Goal: Information Seeking & Learning: Learn about a topic

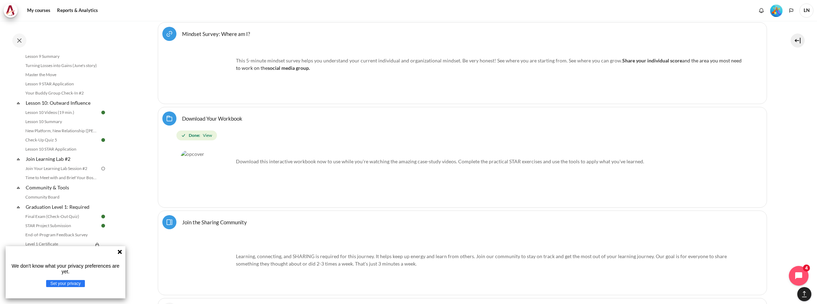
scroll to position [624, 0]
click at [87, 173] on link "Join Your Learning Lab Session #2" at bounding box center [61, 168] width 77 height 8
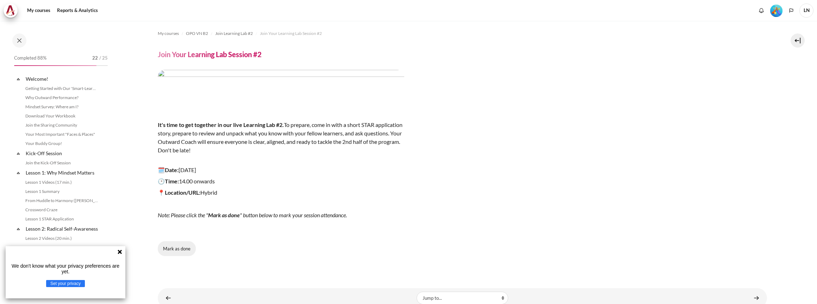
scroll to position [631, 0]
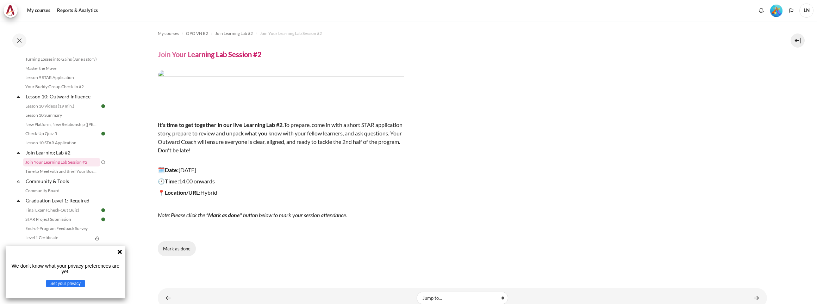
click at [176, 248] on button "Mark as done" at bounding box center [177, 248] width 38 height 15
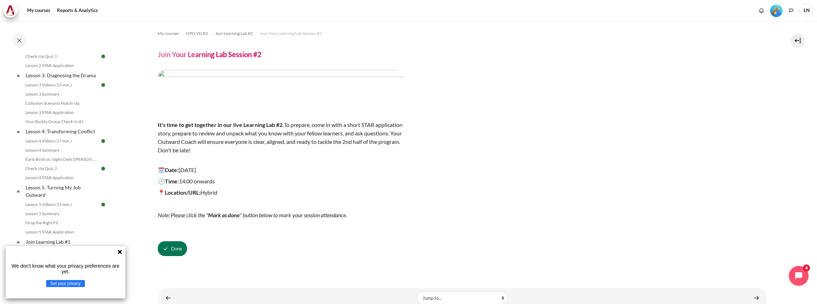
scroll to position [0, 0]
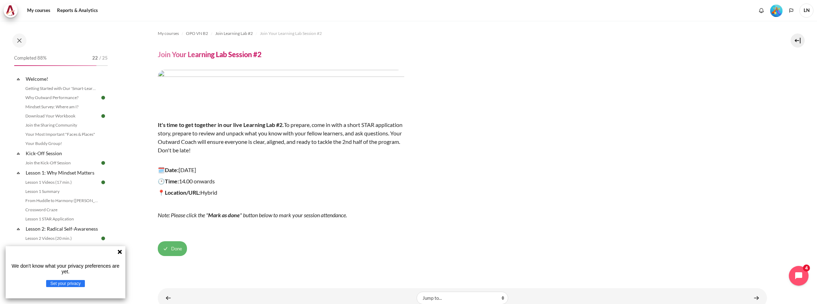
click at [182, 246] on button "Done" at bounding box center [172, 248] width 29 height 15
click at [185, 252] on button "Mark as done" at bounding box center [177, 248] width 38 height 15
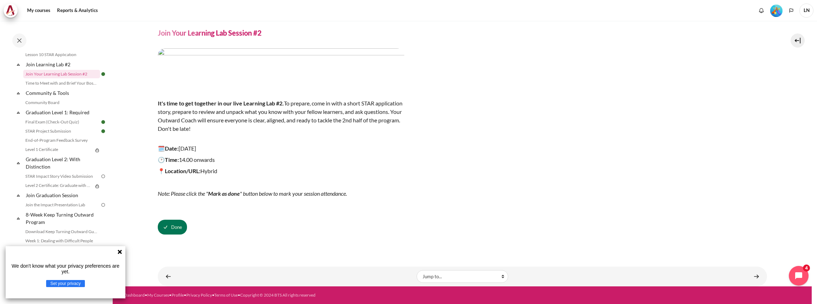
scroll to position [717, 0]
click at [81, 146] on link "End-of-Program Feedback Survey" at bounding box center [61, 142] width 77 height 8
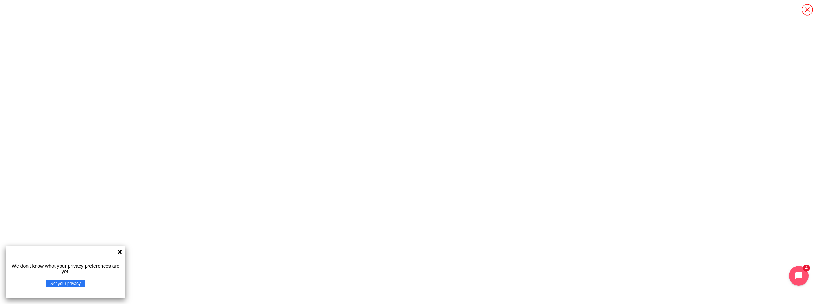
scroll to position [736, 0]
click at [808, 10] on icon "Content" at bounding box center [806, 9] width 11 height 11
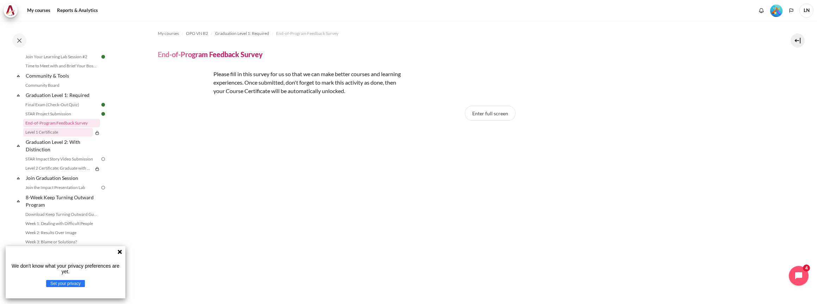
click at [59, 136] on link "Level 1 Certificate" at bounding box center [58, 132] width 70 height 8
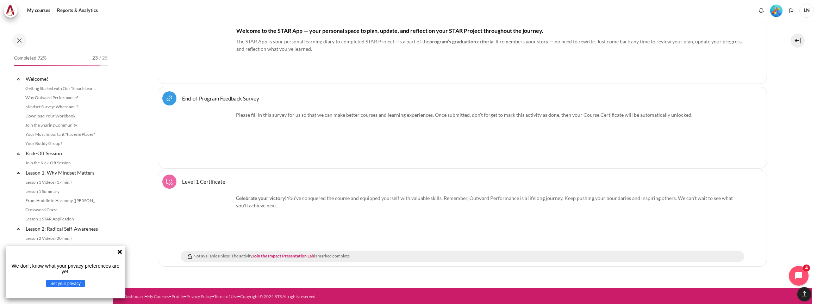
scroll to position [706, 0]
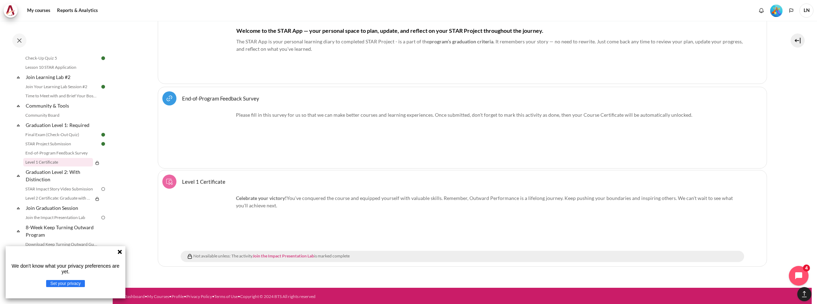
click at [304, 254] on link "Join the Impact Presentation Lab" at bounding box center [283, 255] width 62 height 5
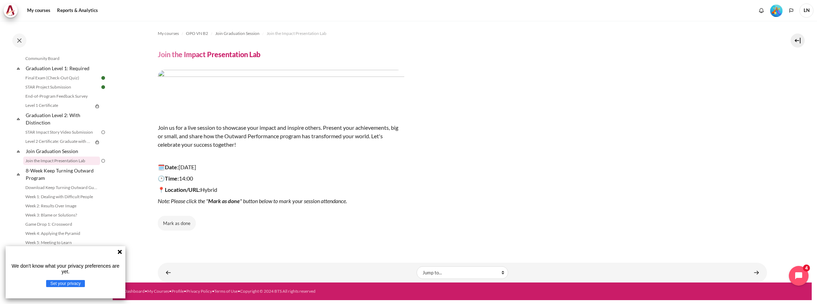
scroll to position [769, 0]
click at [62, 134] on link "STAR Impact Story Video Submission" at bounding box center [61, 132] width 77 height 8
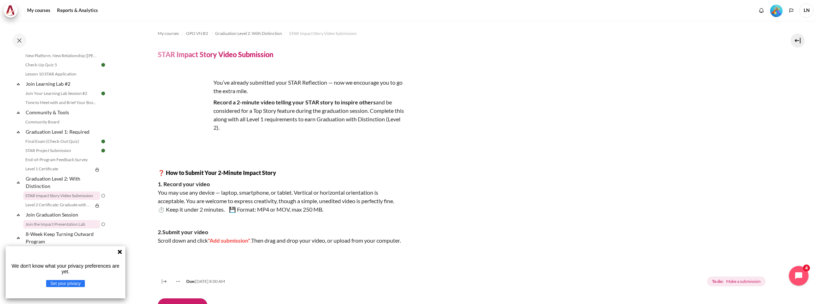
click at [81, 228] on link "Join the Impact Presentation Lab" at bounding box center [61, 224] width 77 height 8
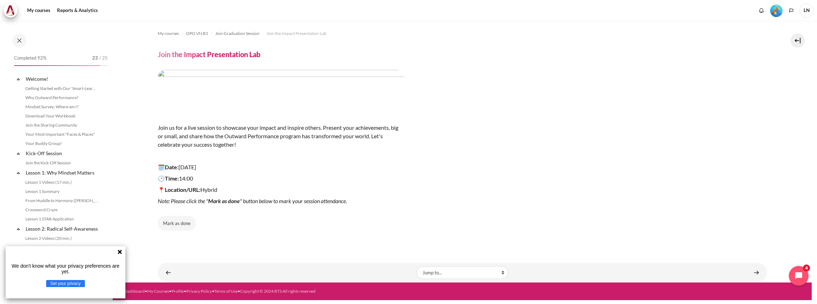
scroll to position [761, 0]
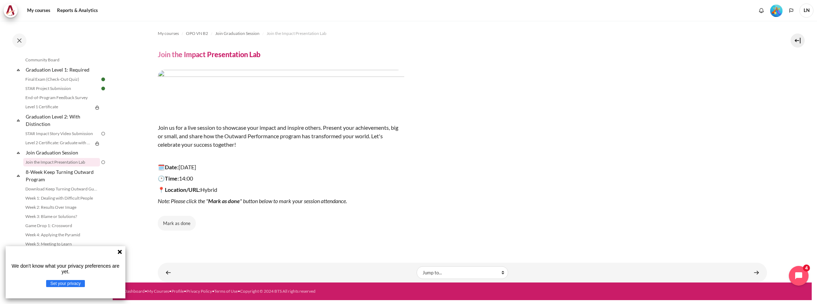
click at [120, 249] on icon at bounding box center [120, 252] width 6 height 6
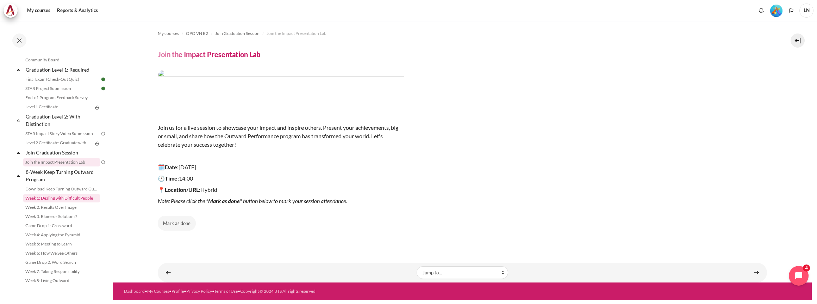
click at [69, 201] on link "Week 1: Dealing with Difficult People" at bounding box center [61, 198] width 77 height 8
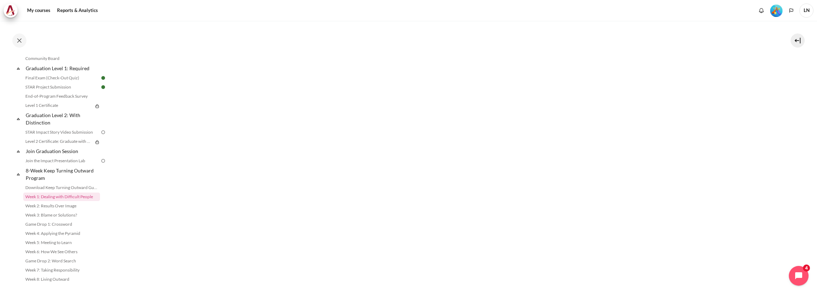
scroll to position [212, 0]
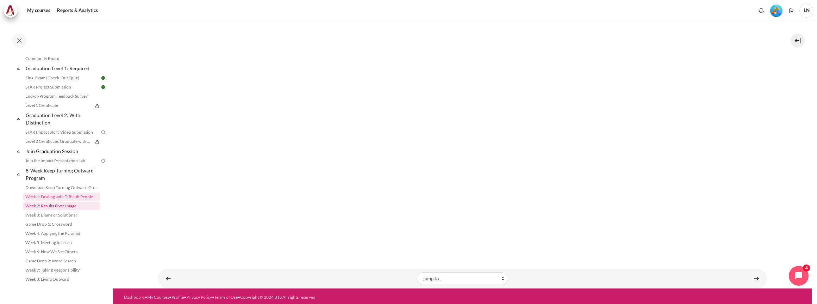
click at [69, 208] on link "Week 2: Results Over Image" at bounding box center [61, 205] width 77 height 8
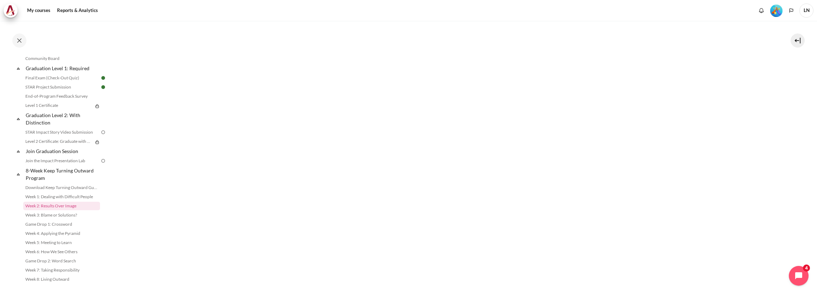
scroll to position [145, 0]
click at [64, 245] on link "Week 5: Meeting to Learn" at bounding box center [61, 242] width 77 height 8
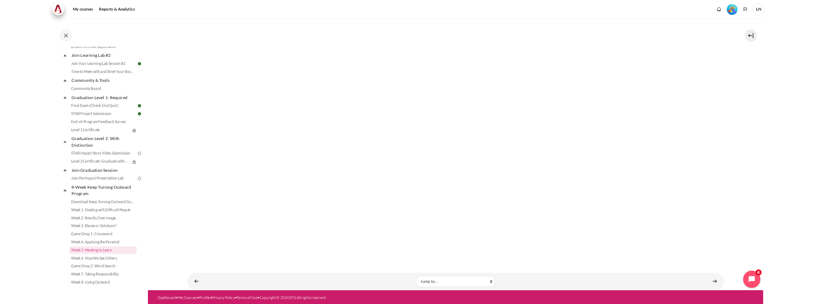
scroll to position [769, 0]
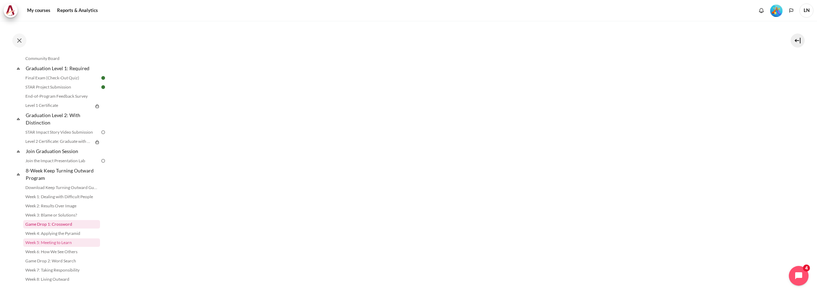
click at [73, 221] on link "Game Drop 1: Crossword" at bounding box center [61, 224] width 77 height 8
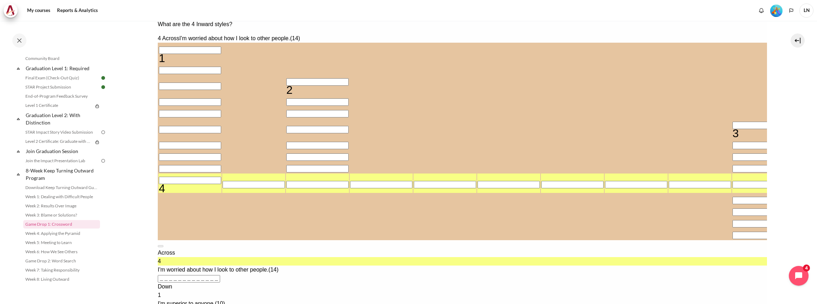
scroll to position [56, 0]
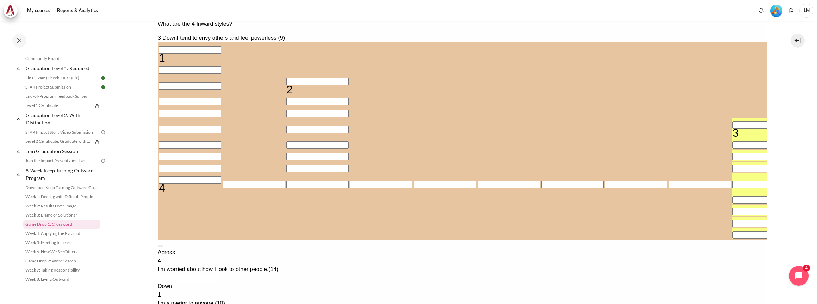
drag, startPoint x: 242, startPoint y: 109, endPoint x: 216, endPoint y: 54, distance: 60.8
click at [216, 54] on input "Crossword grid. Use arrow keys to navigate and keyboard to enter characters. Us…" at bounding box center [189, 49] width 62 height 7
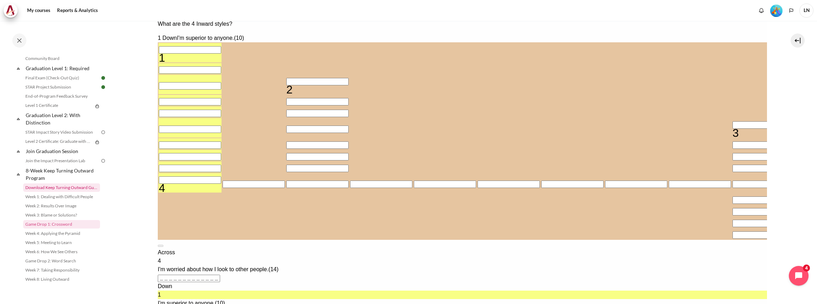
click at [88, 187] on link "Download Keep Turning Outward Guide" at bounding box center [61, 187] width 77 height 8
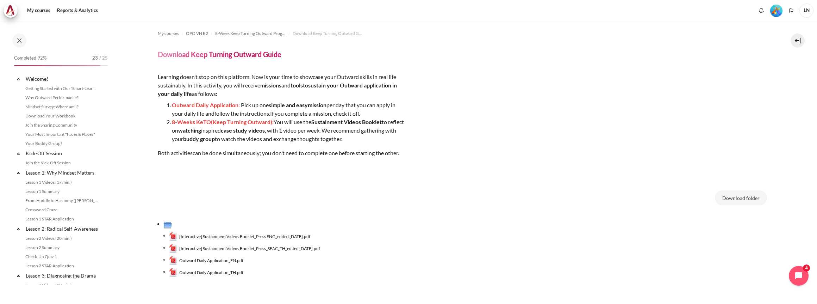
scroll to position [769, 0]
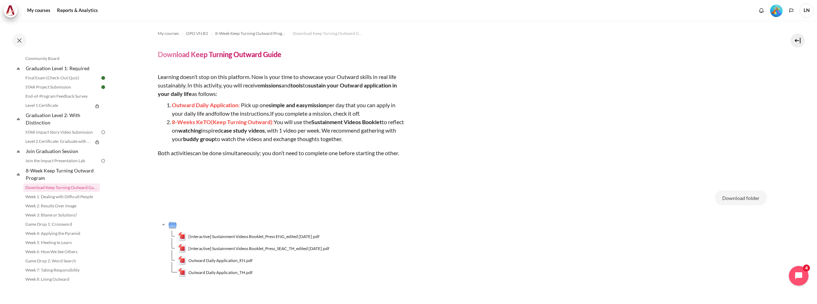
click at [292, 146] on div "Learning doesn’t stop on this platform. Now is your time to showcase your Outwa…" at bounding box center [281, 126] width 247 height 107
click at [238, 237] on span "[Interactive] Sustainment Videos Booklet_Press ENG_edited [DATE].pdf" at bounding box center [253, 236] width 131 height 6
click at [301, 235] on span "[Interactive] Sustainment Videos Booklet_Press ENG_edited [DATE].pdf" at bounding box center [253, 236] width 131 height 6
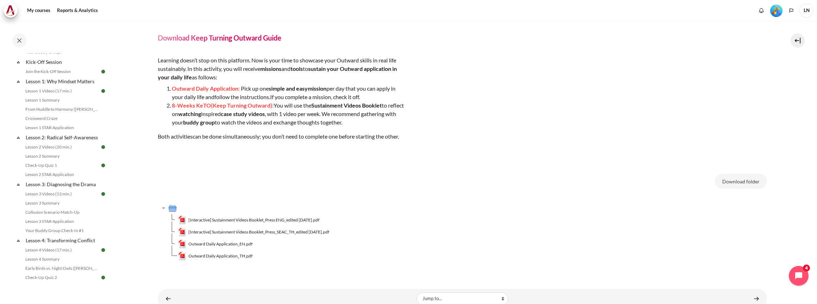
scroll to position [0, 0]
